Goal: Navigation & Orientation: Go to known website

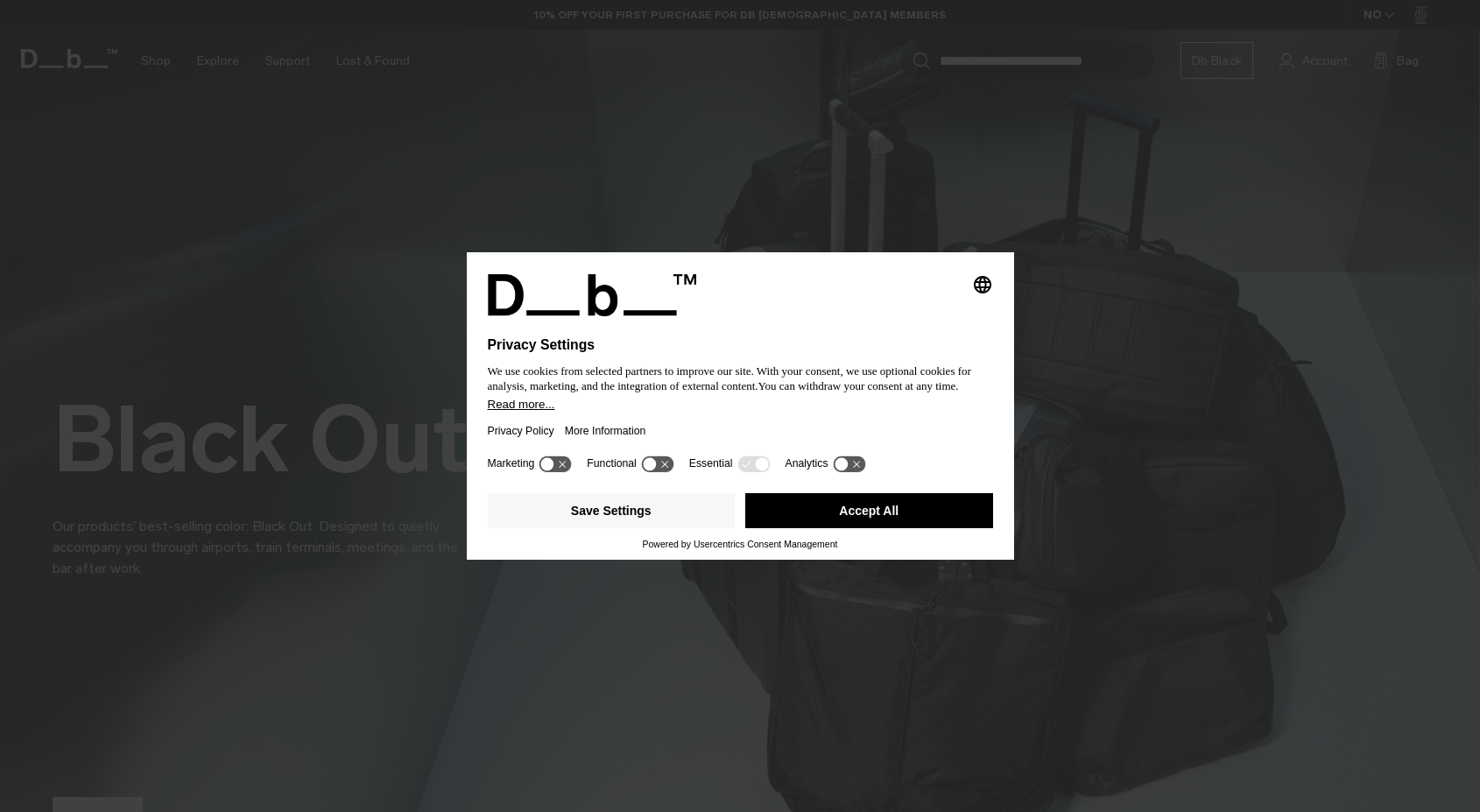
click at [829, 519] on button "Accept All" at bounding box center [869, 510] width 248 height 35
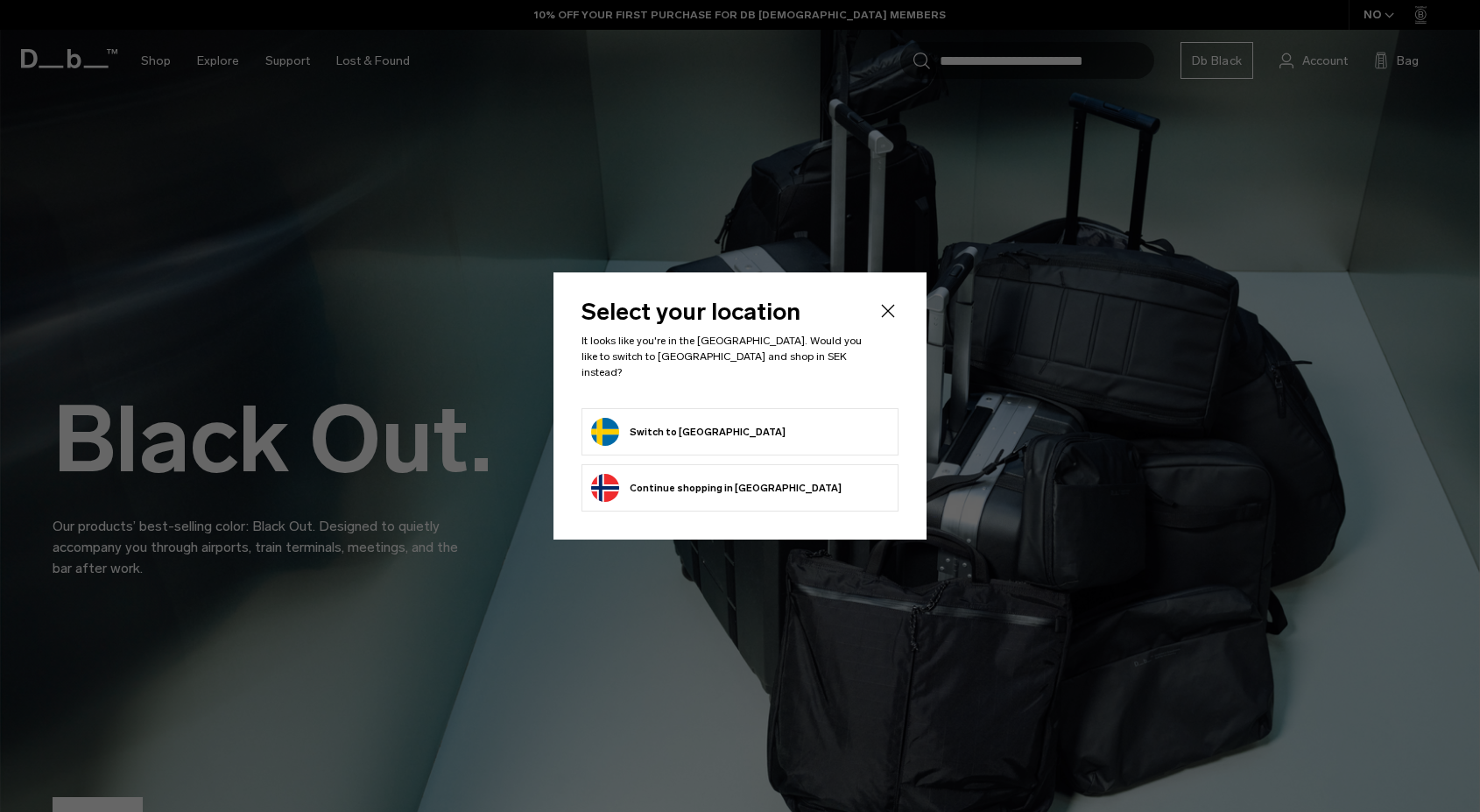
click at [681, 431] on button "Switch to Sweden" at bounding box center [688, 431] width 194 height 28
click at [726, 432] on form "Switch to Sweden" at bounding box center [740, 431] width 298 height 28
click at [687, 417] on button "Switch to Sweden" at bounding box center [688, 431] width 194 height 28
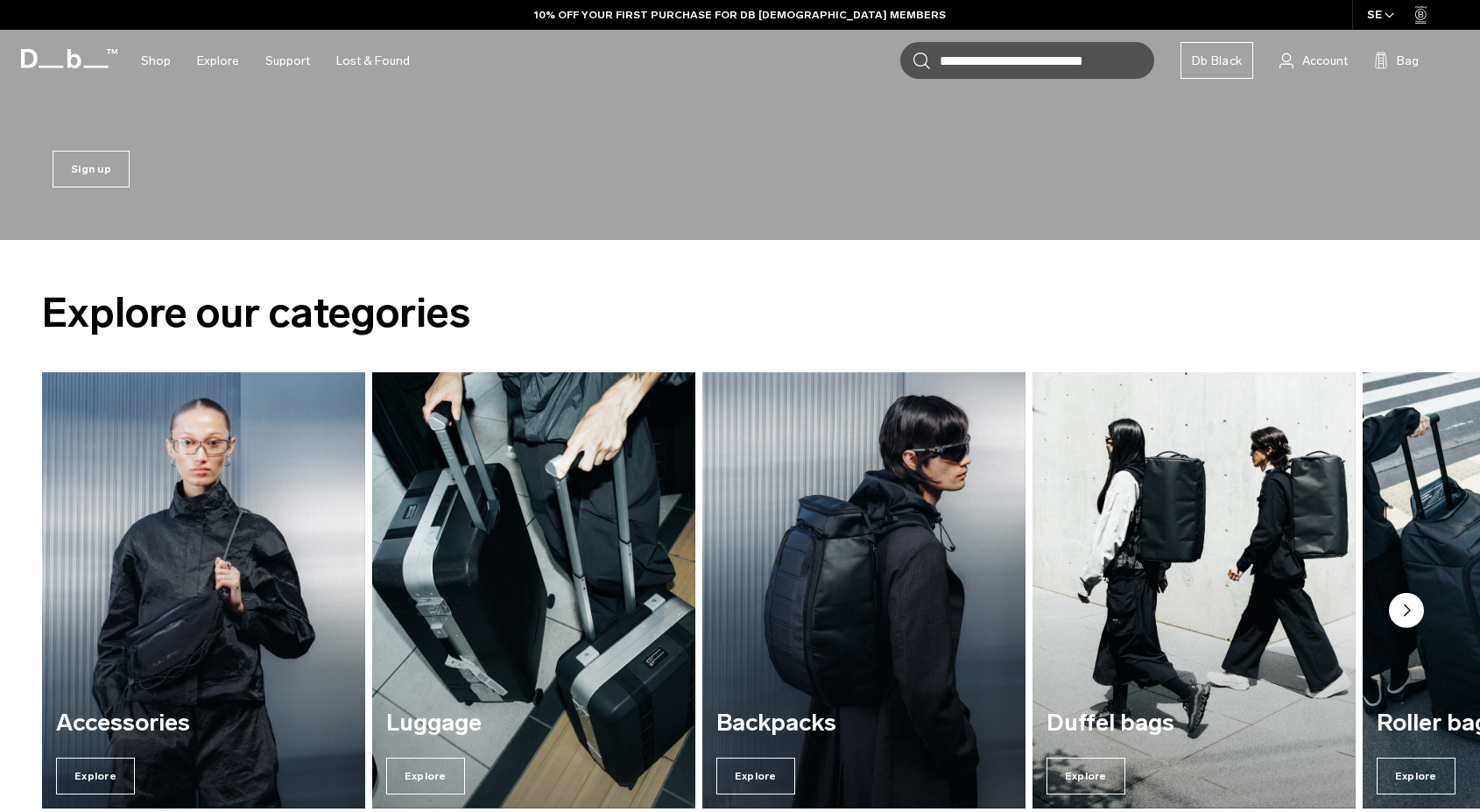
scroll to position [2102, 0]
